Goal: Information Seeking & Learning: Find specific fact

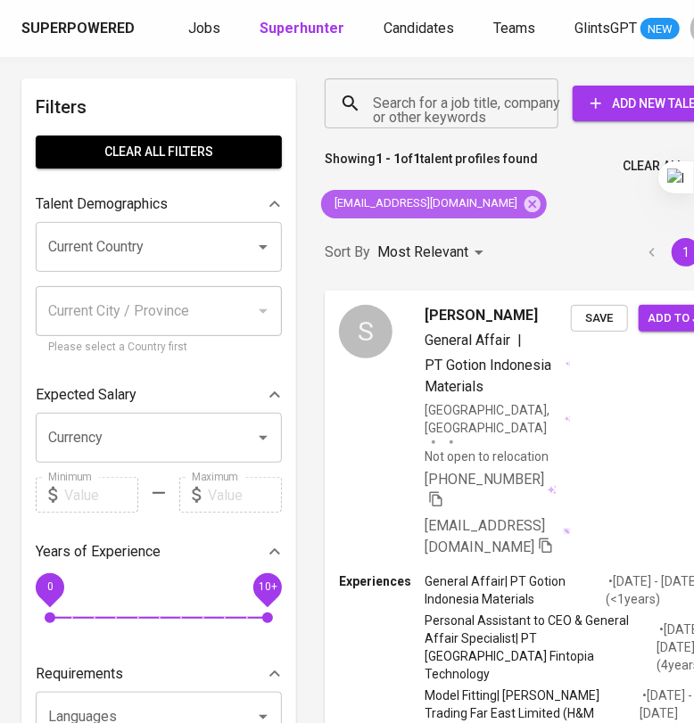
drag, startPoint x: 493, startPoint y: 210, endPoint x: 469, endPoint y: 128, distance: 85.5
click at [523, 211] on icon at bounding box center [533, 204] width 20 height 20
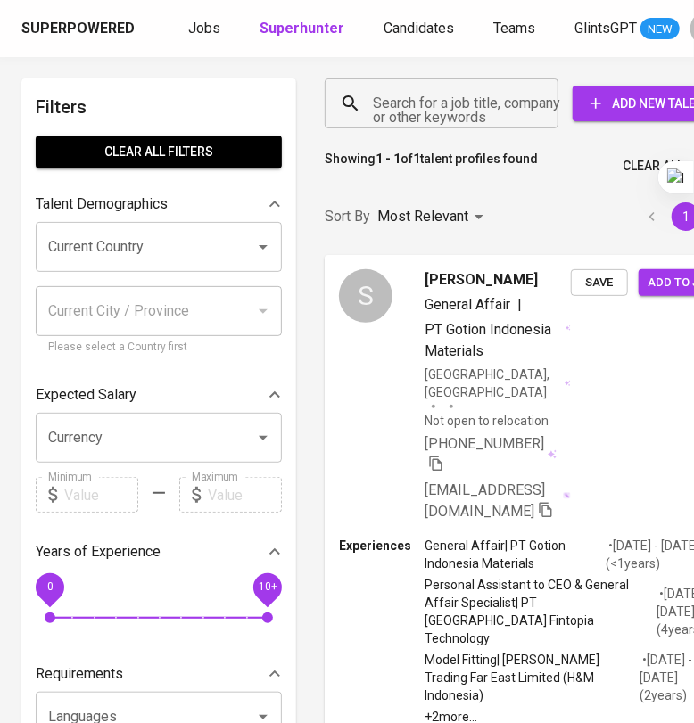
click at [466, 112] on input "Search for a job title, company or other keywords" at bounding box center [445, 104] width 155 height 34
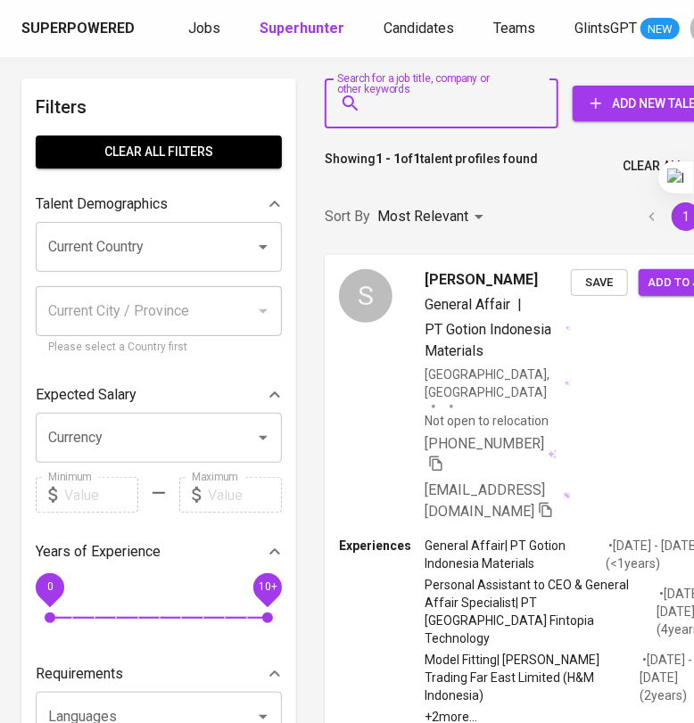
paste input "[EMAIL_ADDRESS][DOMAIN_NAME]"
type input "[EMAIL_ADDRESS][DOMAIN_NAME]"
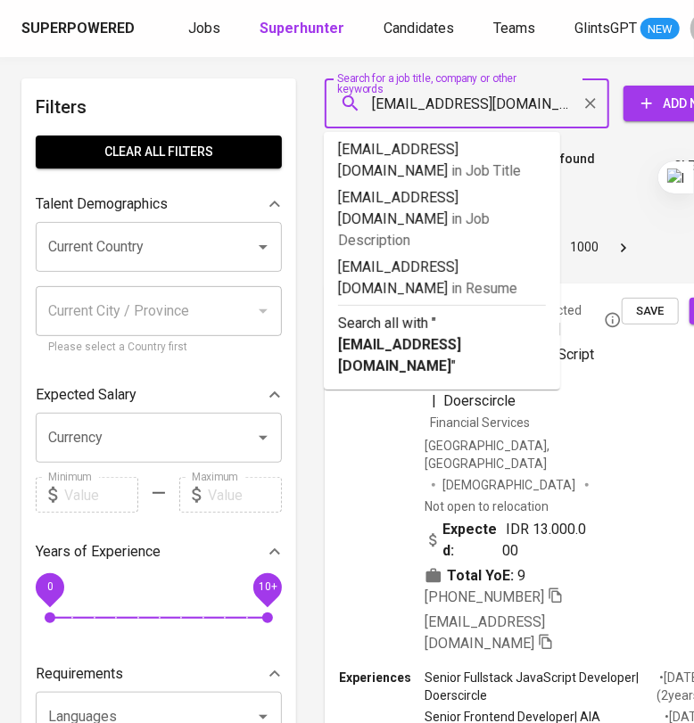
scroll to position [0, 6]
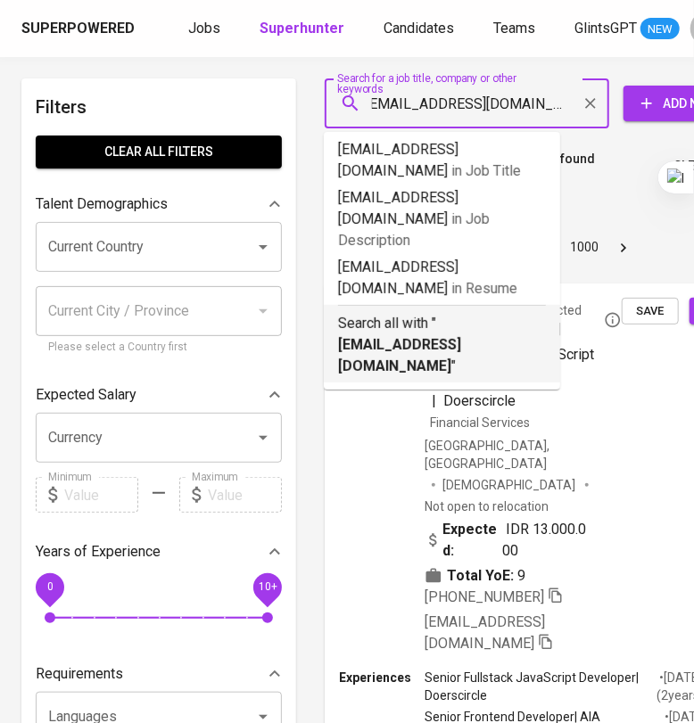
drag, startPoint x: 458, startPoint y: 309, endPoint x: 419, endPoint y: 287, distance: 44.7
click at [460, 336] on b "[EMAIL_ADDRESS][DOMAIN_NAME]" at bounding box center [399, 355] width 123 height 38
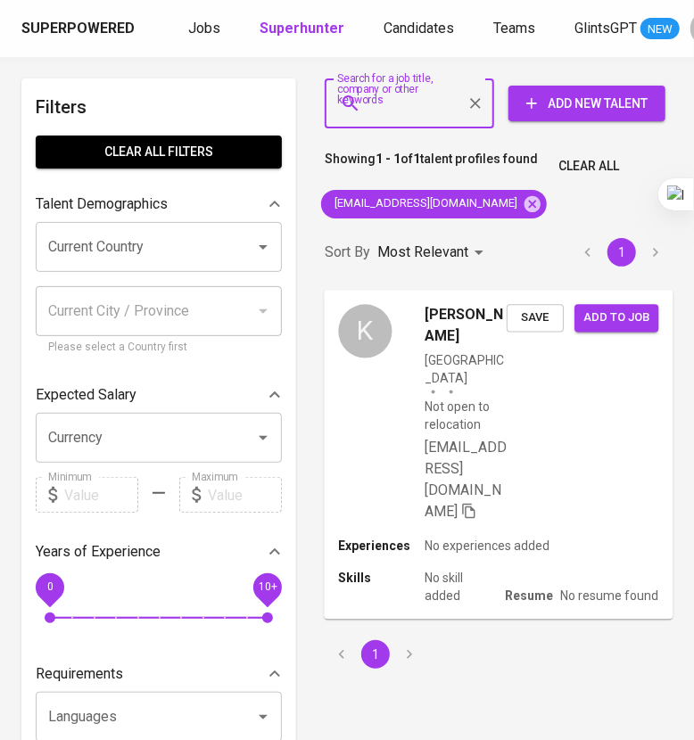
click at [558, 472] on div "[PERSON_NAME] [GEOGRAPHIC_DATA] Not open to relocation [EMAIL_ADDRESS][DOMAIN_N…" at bounding box center [498, 413] width 349 height 247
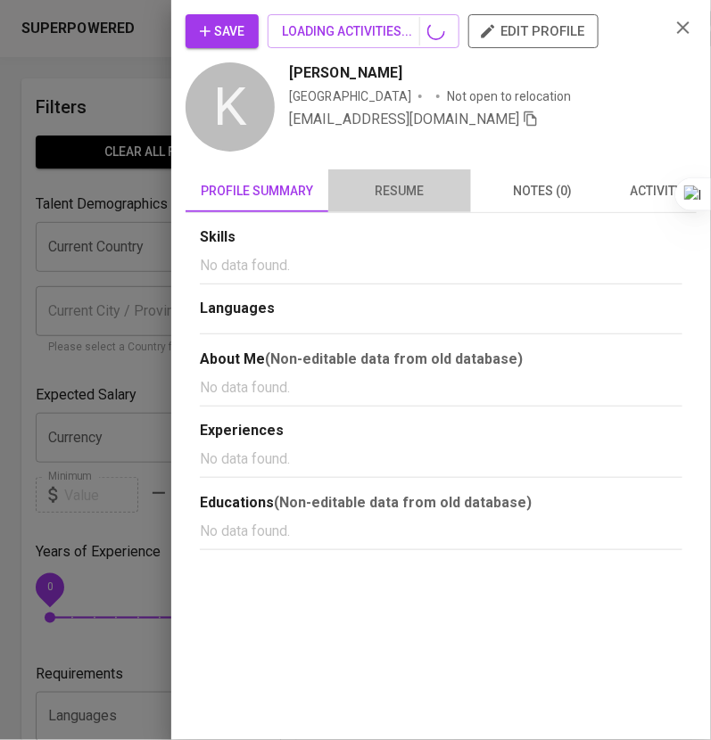
click at [408, 185] on span "resume" at bounding box center [399, 191] width 121 height 22
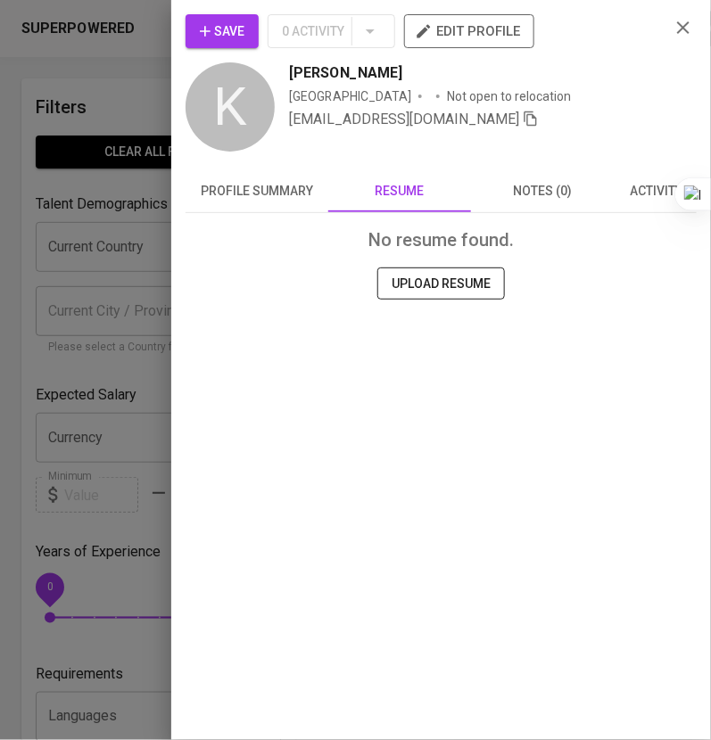
click at [667, 19] on div "Save 0 Activity edit profile [PERSON_NAME] [GEOGRAPHIC_DATA] Not open to reloca…" at bounding box center [441, 84] width 511 height 141
click at [678, 38] on button "button" at bounding box center [683, 27] width 27 height 27
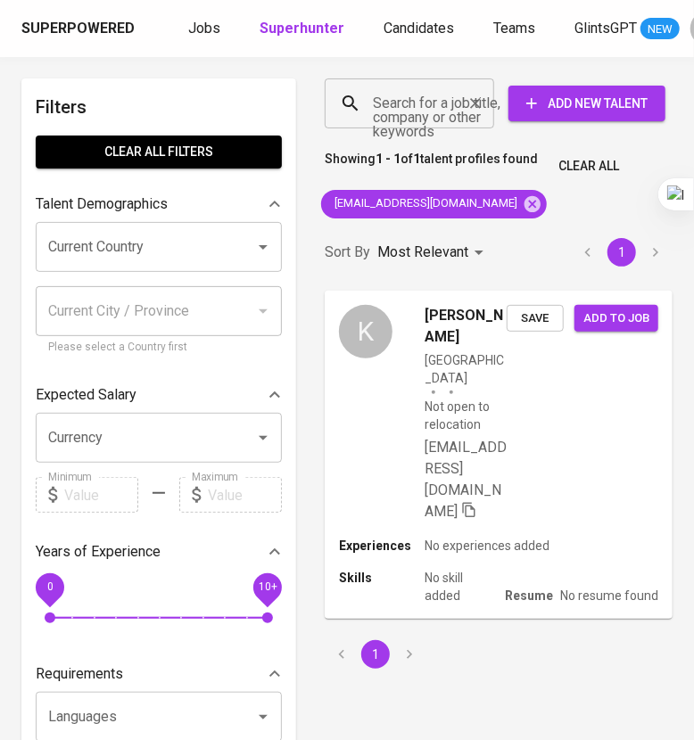
click at [462, 113] on div "Search for a job title, company or other keywords" at bounding box center [409, 103] width 169 height 50
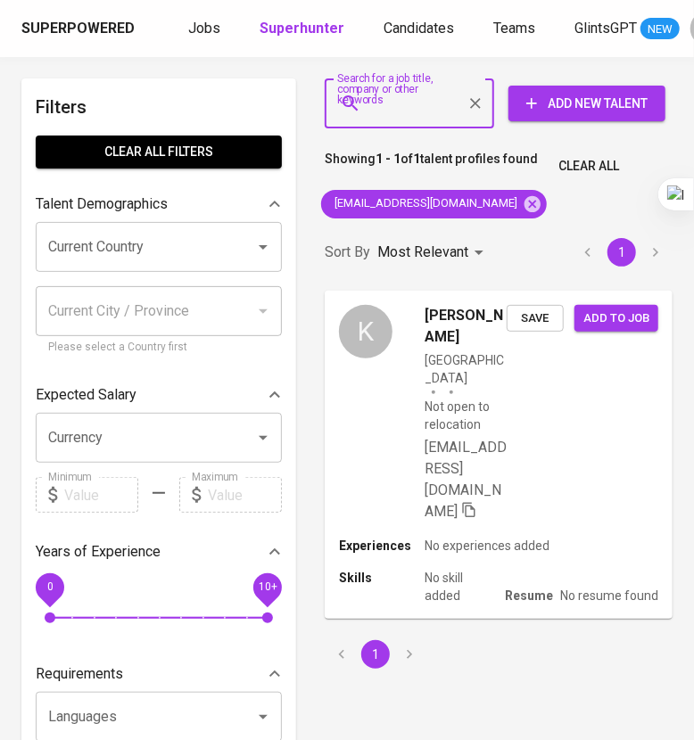
paste input "[EMAIL_ADDRESS][DOMAIN_NAME]"
type input "[EMAIL_ADDRESS][DOMAIN_NAME]"
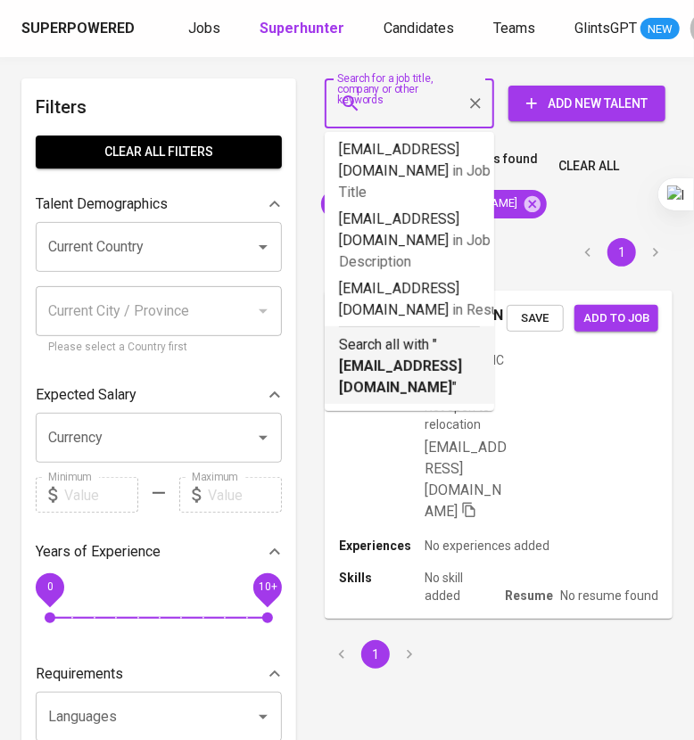
click at [458, 358] on b "[EMAIL_ADDRESS][DOMAIN_NAME]" at bounding box center [400, 377] width 123 height 38
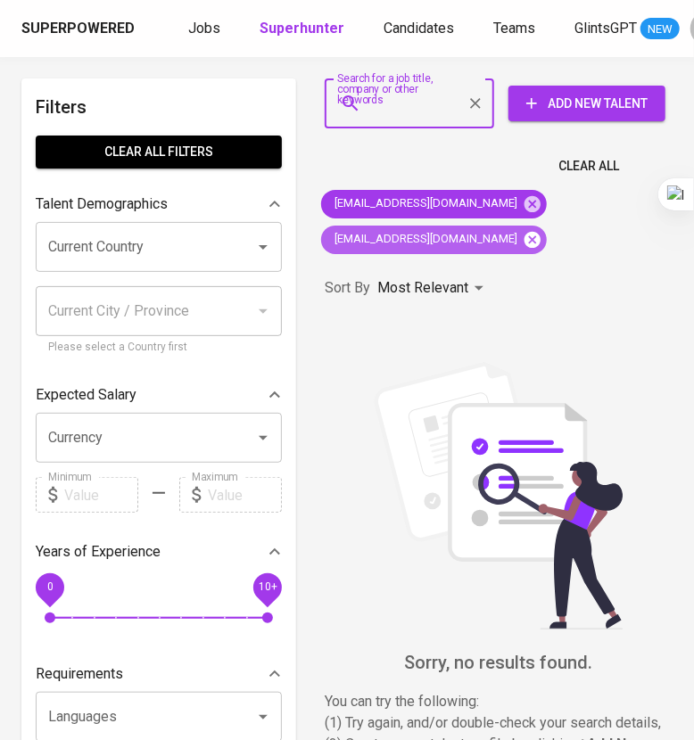
click at [524, 233] on icon at bounding box center [532, 239] width 16 height 16
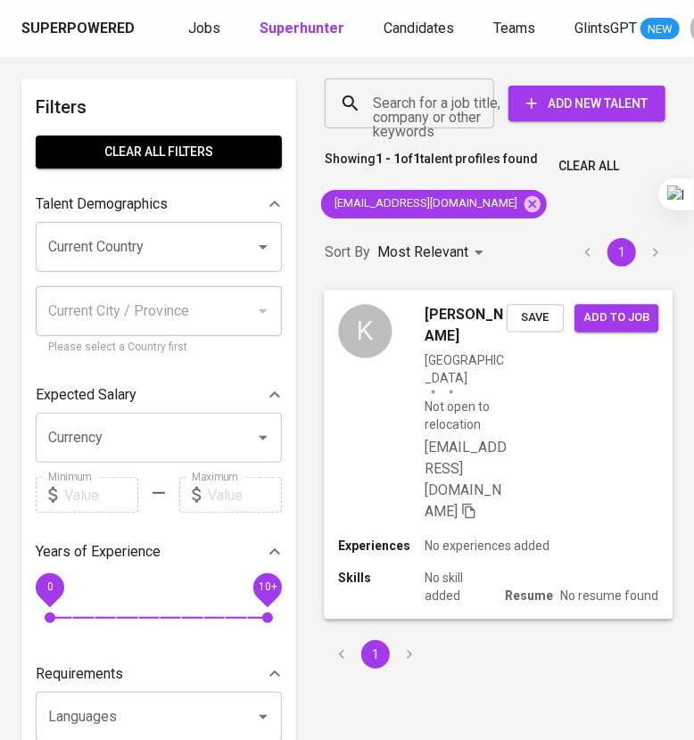
click at [634, 492] on div "[PERSON_NAME] [GEOGRAPHIC_DATA] Not open to relocation [EMAIL_ADDRESS][DOMAIN_N…" at bounding box center [498, 413] width 349 height 247
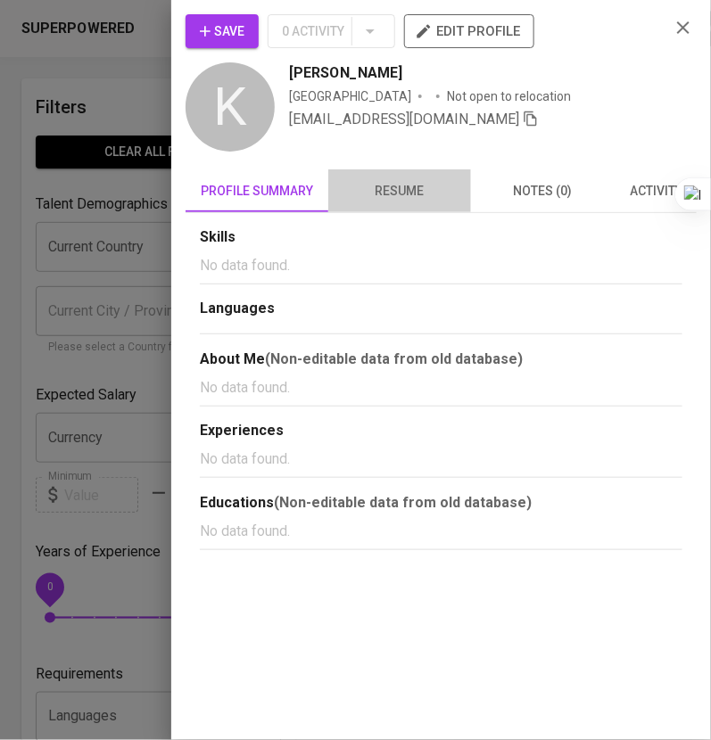
click at [394, 189] on span "resume" at bounding box center [399, 191] width 121 height 22
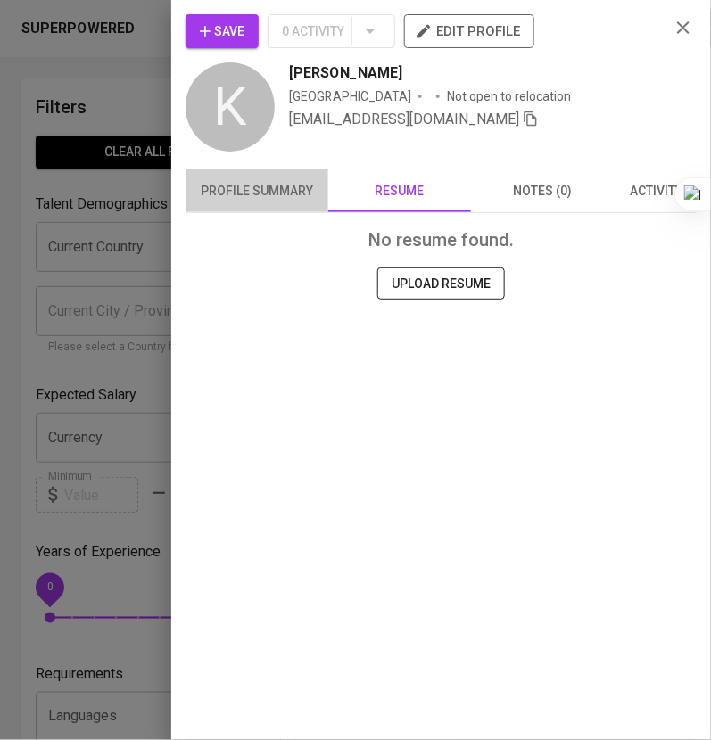
click at [287, 183] on span "profile summary" at bounding box center [256, 191] width 121 height 22
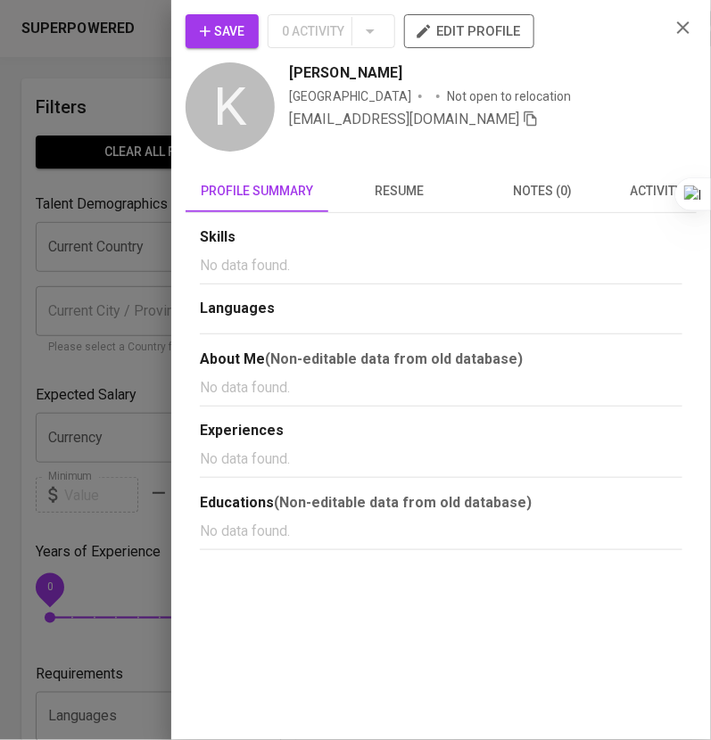
click at [670, 41] on div "Save 0 Activity edit profile [PERSON_NAME] [GEOGRAPHIC_DATA] Not open to reloca…" at bounding box center [441, 84] width 511 height 141
click at [689, 30] on icon "button" at bounding box center [682, 27] width 21 height 21
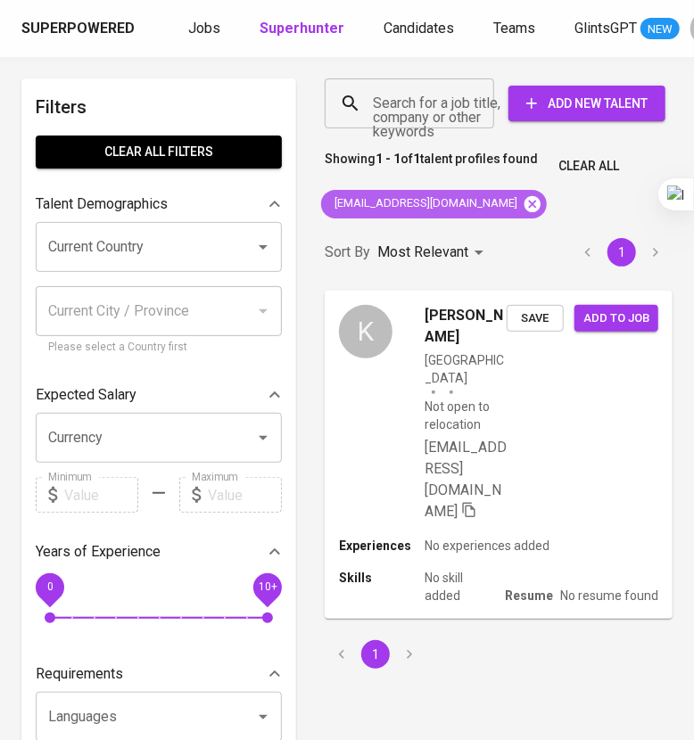
click at [524, 204] on icon at bounding box center [532, 203] width 16 height 16
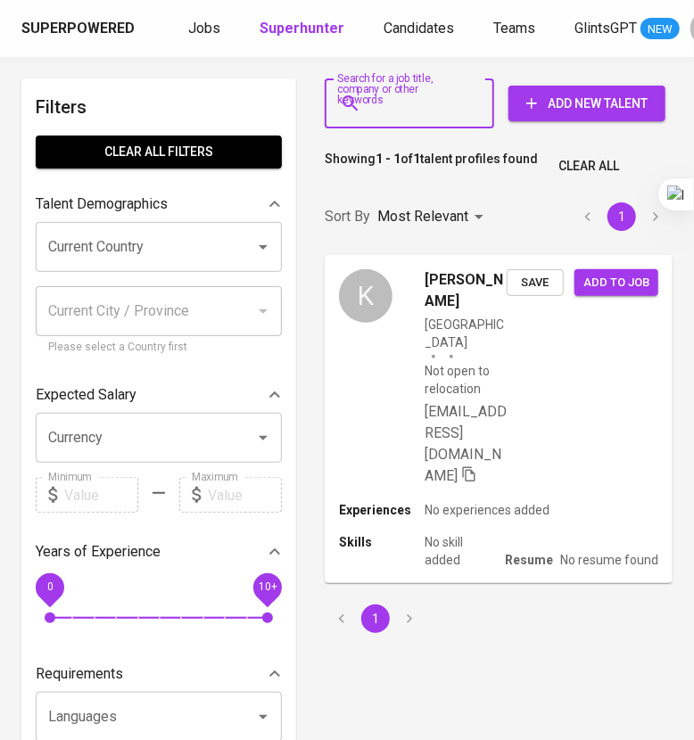
click at [405, 106] on input "Search for a job title, company or other keywords" at bounding box center [413, 104] width 91 height 34
paste input "[EMAIL_ADDRESS][DOMAIN_NAME]"
type input "[EMAIL_ADDRESS][DOMAIN_NAME]"
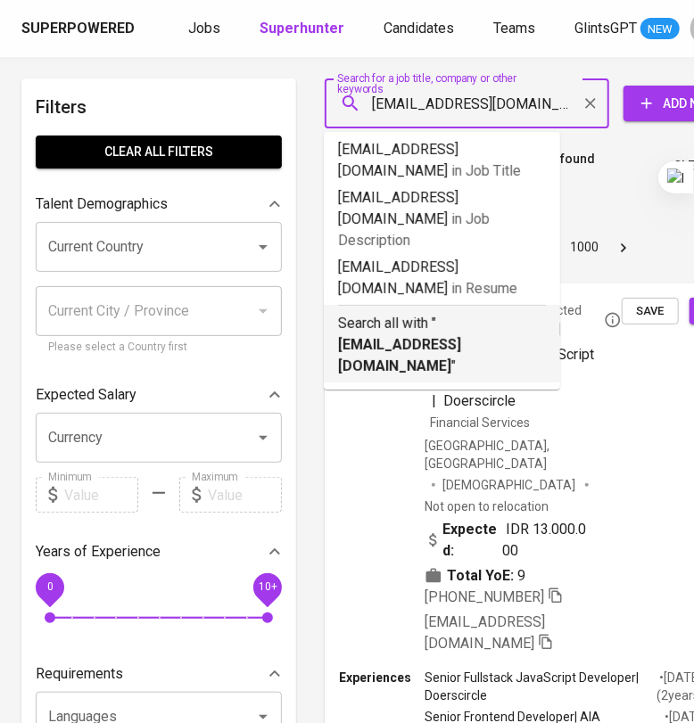
click at [457, 305] on div "Search all with " [EMAIL_ADDRESS][DOMAIN_NAME] "" at bounding box center [442, 341] width 208 height 72
click at [414, 273] on div "Sort By Most Relevant MOST_RELEVANT 1 2 3 4 5 … 1000" at bounding box center [556, 231] width 484 height 83
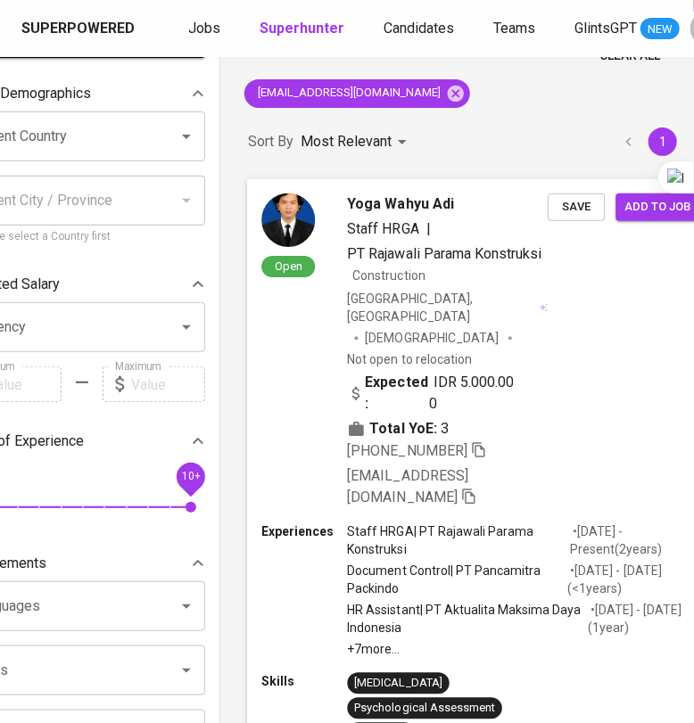
scroll to position [111, 102]
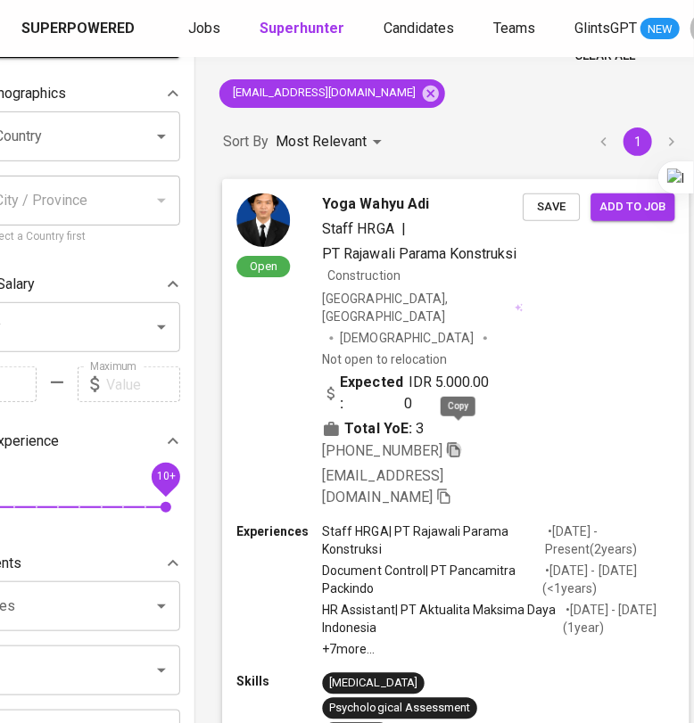
click at [460, 441] on icon "button" at bounding box center [454, 449] width 16 height 16
